Goal: Task Accomplishment & Management: Manage account settings

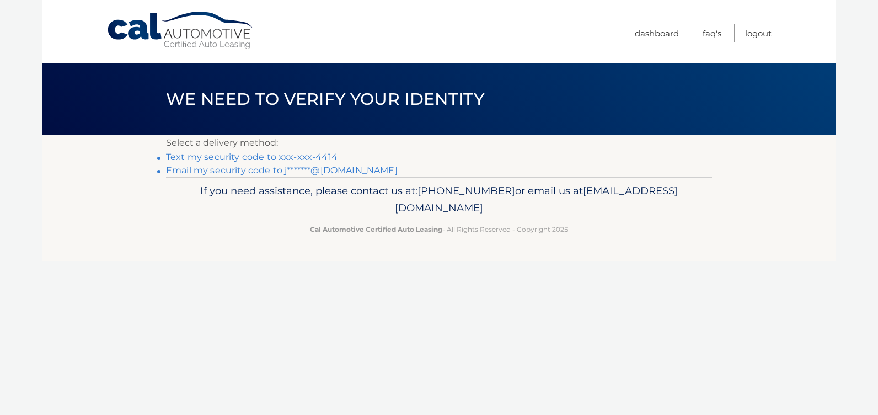
click at [260, 156] on link "Text my security code to xxx-xxx-4414" at bounding box center [252, 157] width 172 height 10
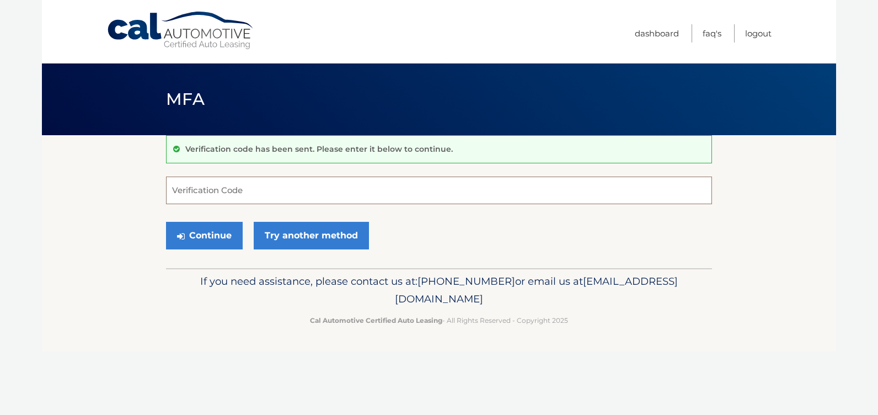
click at [199, 190] on input "Verification Code" at bounding box center [439, 191] width 546 height 28
type input "207128"
click at [166, 222] on button "Continue" at bounding box center [204, 236] width 77 height 28
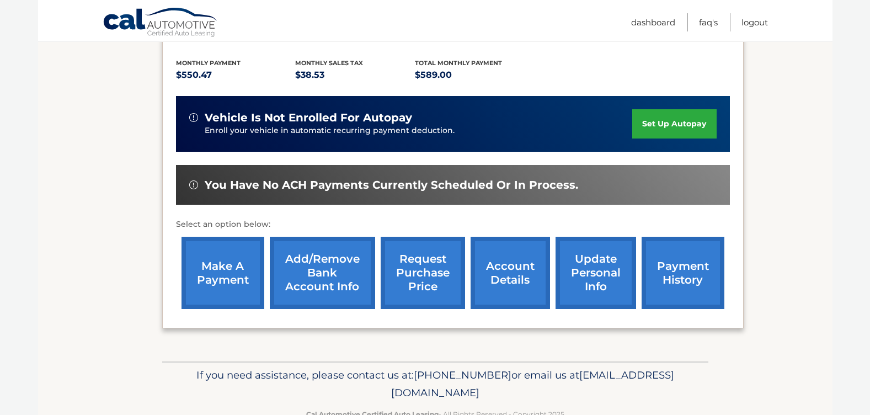
scroll to position [254, 0]
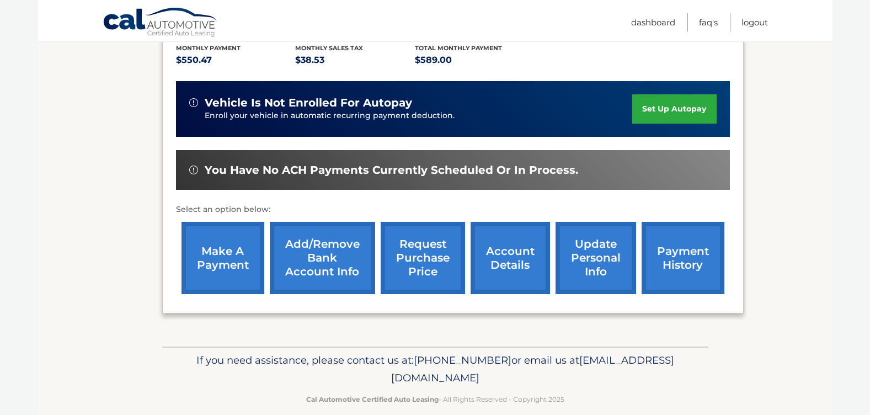
click at [671, 254] on link "payment history" at bounding box center [682, 258] width 83 height 72
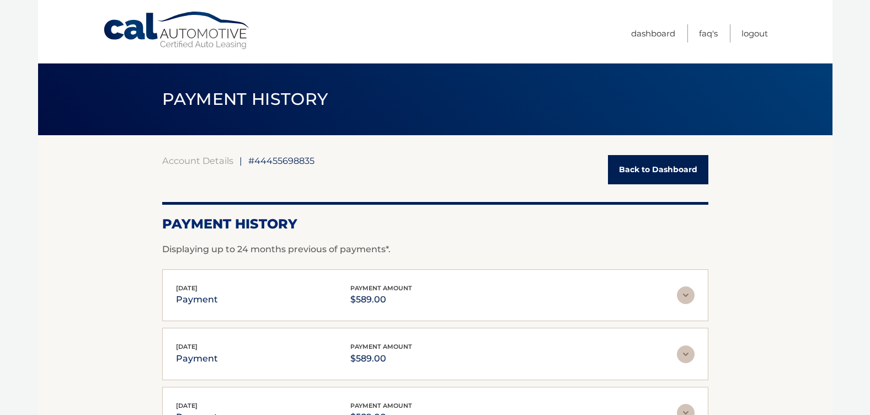
click at [677, 172] on link "Back to Dashboard" at bounding box center [658, 169] width 100 height 29
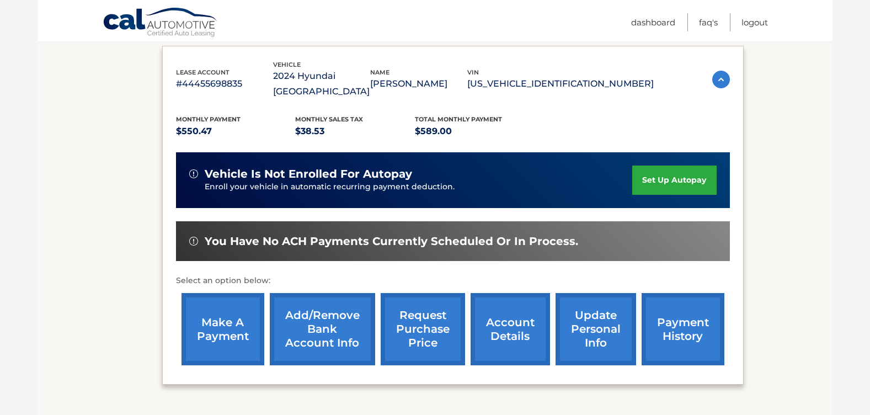
scroll to position [184, 0]
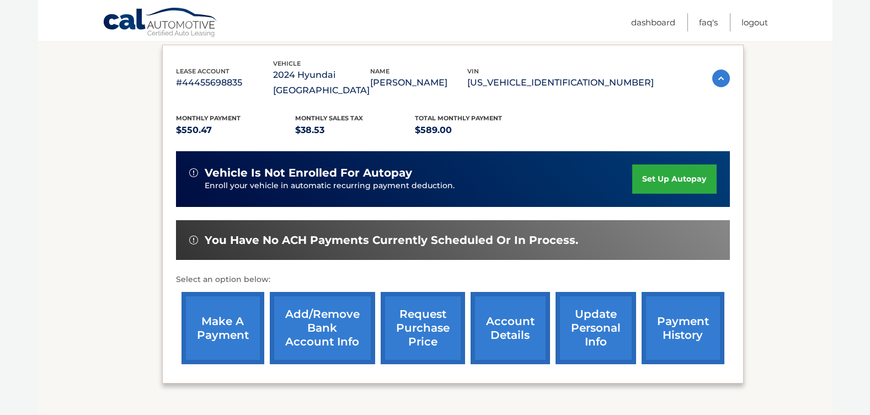
click at [501, 327] on link "account details" at bounding box center [510, 328] width 79 height 72
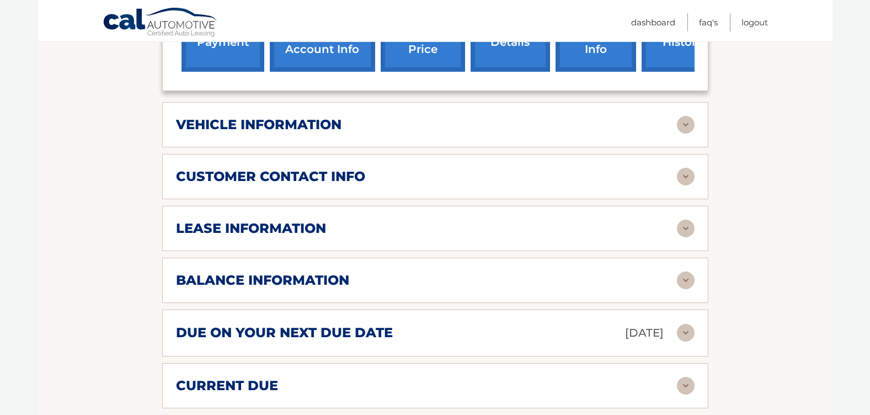
scroll to position [484, 0]
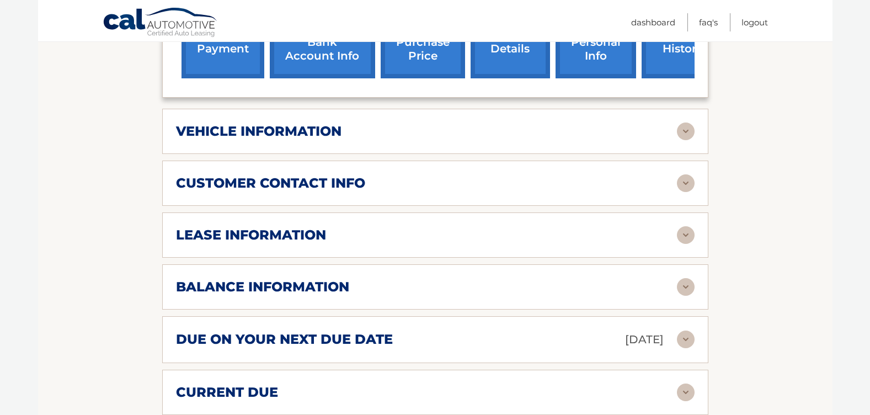
click at [687, 226] on img at bounding box center [686, 235] width 18 height 18
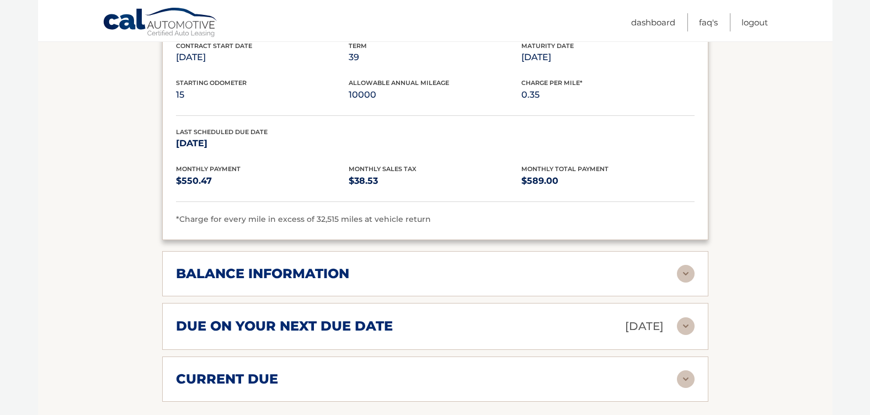
scroll to position [706, 0]
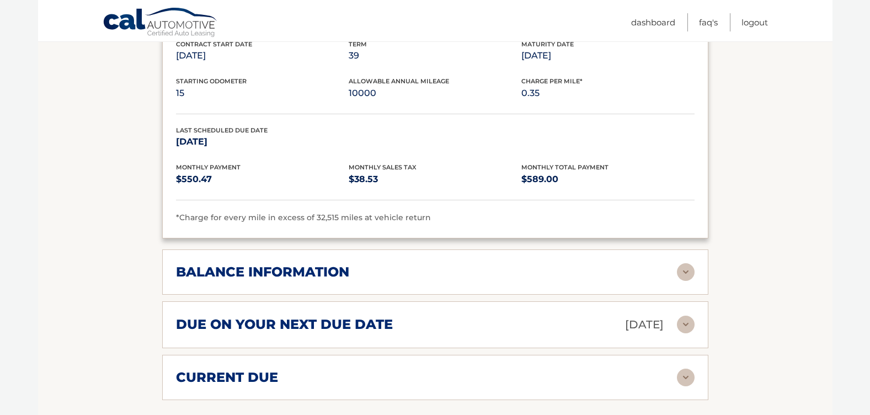
click at [686, 263] on img at bounding box center [686, 272] width 18 height 18
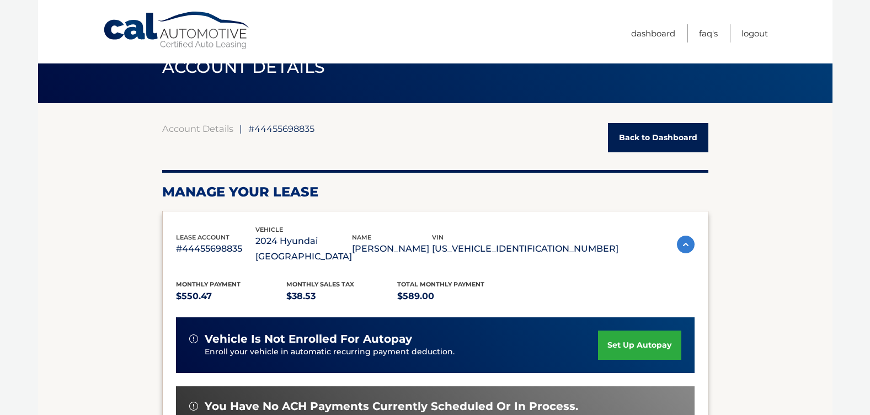
scroll to position [0, 0]
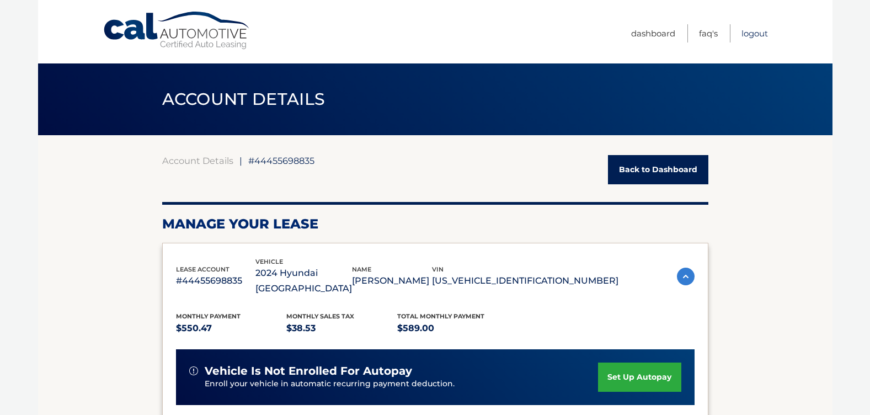
click at [755, 35] on link "Logout" at bounding box center [754, 33] width 26 height 18
